Goal: Information Seeking & Learning: Stay updated

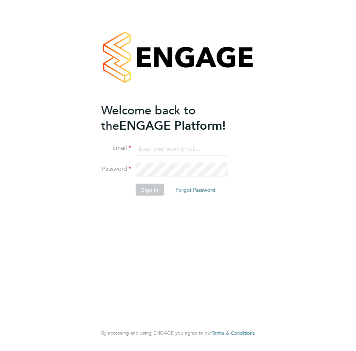
type input "connor@carbonrecruitment.co.uk"
click at [157, 192] on button "Sign In" at bounding box center [149, 190] width 28 height 12
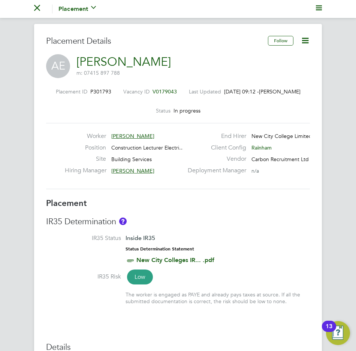
click at [33, 9] on nav "Go back to All Placements Placement Activity Logs" at bounding box center [178, 9] width 356 height 18
click at [35, 9] on icon "Main navigation" at bounding box center [37, 8] width 6 height 6
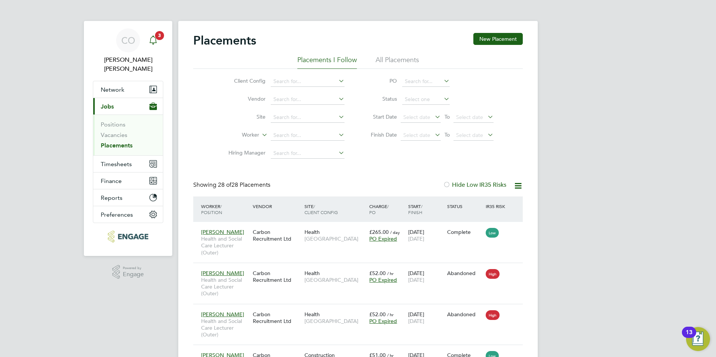
click at [156, 39] on icon "Main navigation" at bounding box center [152, 39] width 7 height 7
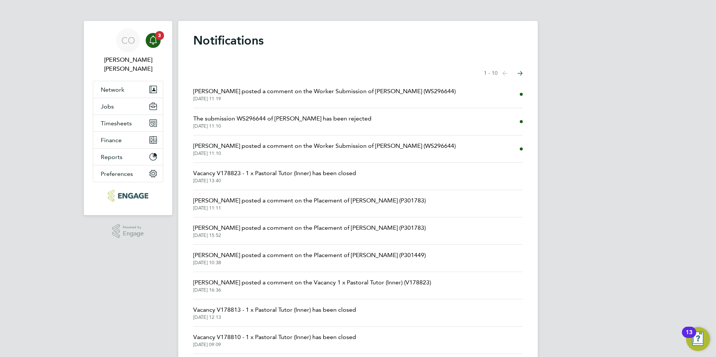
click at [253, 99] on span "[DATE] 11:19" at bounding box center [324, 99] width 262 height 6
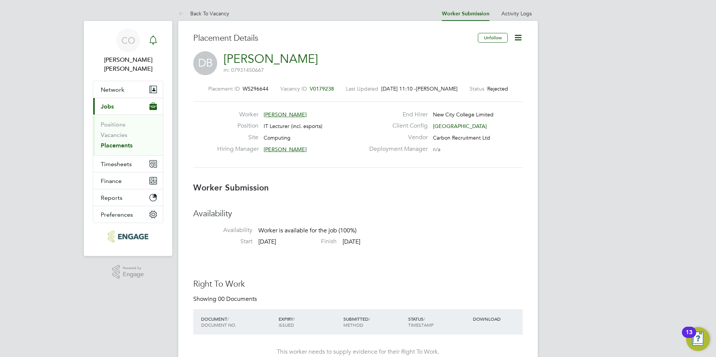
click at [156, 40] on icon "Main navigation" at bounding box center [153, 40] width 9 height 9
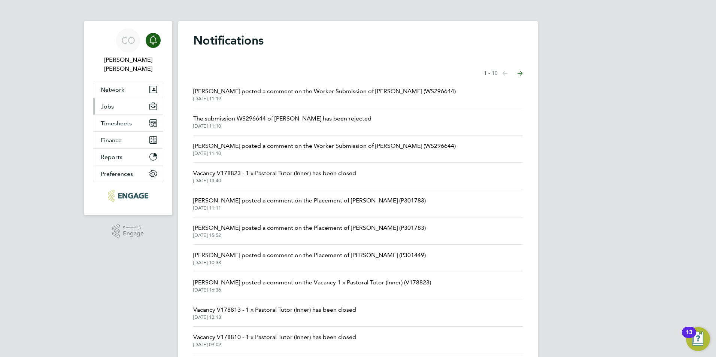
click at [103, 103] on button "Jobs" at bounding box center [128, 106] width 70 height 16
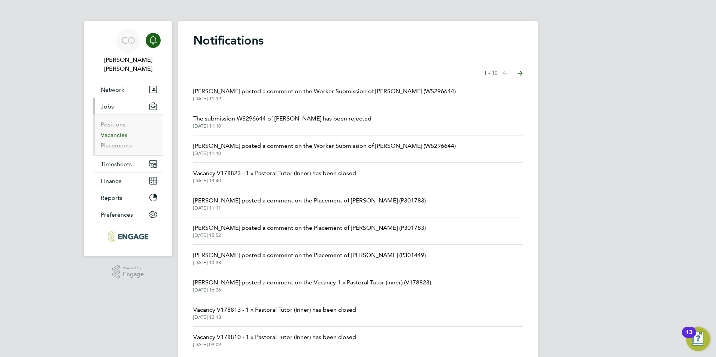
click at [112, 131] on link "Vacancies" at bounding box center [114, 134] width 27 height 7
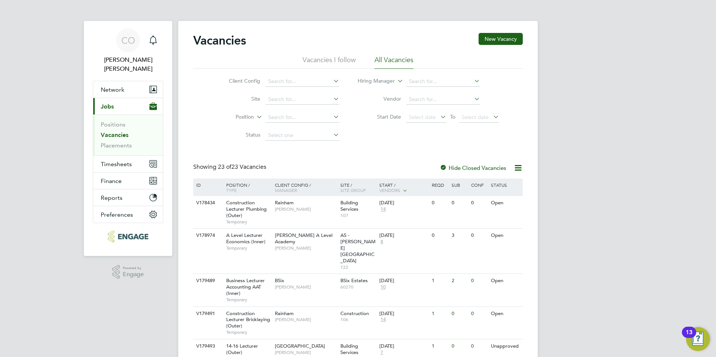
click at [327, 56] on li "Vacancies I follow" at bounding box center [328, 61] width 53 height 13
